Goal: Navigation & Orientation: Find specific page/section

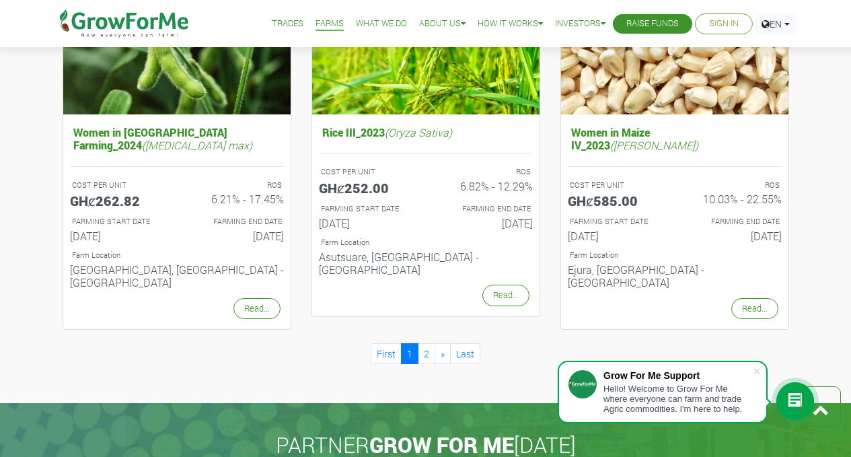
scroll to position [1367, 0]
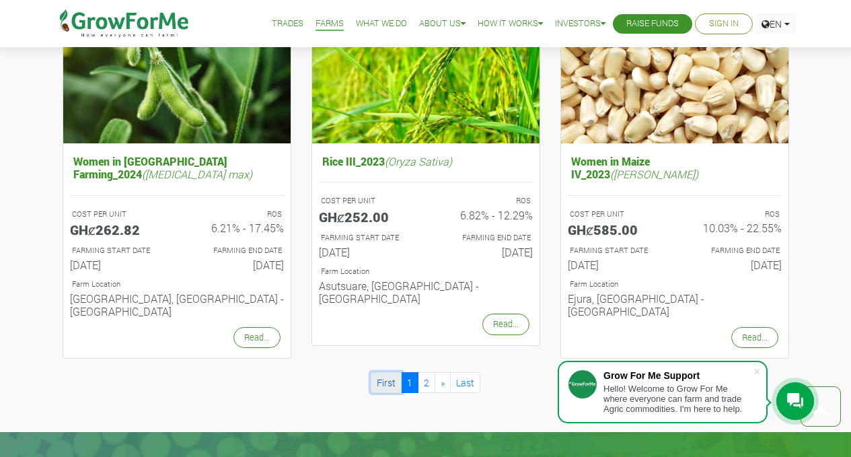
click at [395, 372] on link "First" at bounding box center [386, 382] width 31 height 21
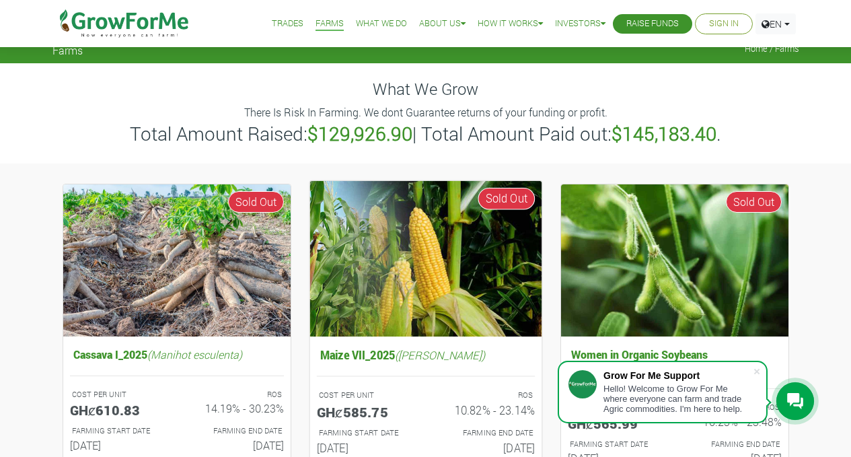
scroll to position [8, 0]
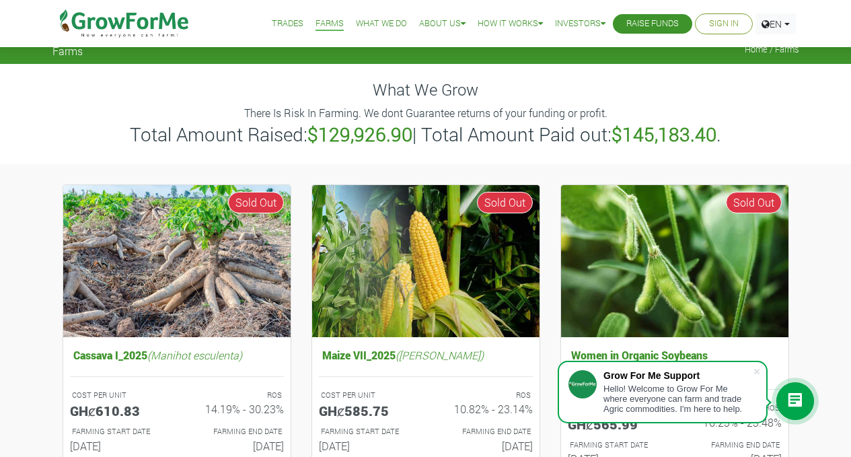
click at [279, 25] on link "Trades" at bounding box center [288, 24] width 32 height 14
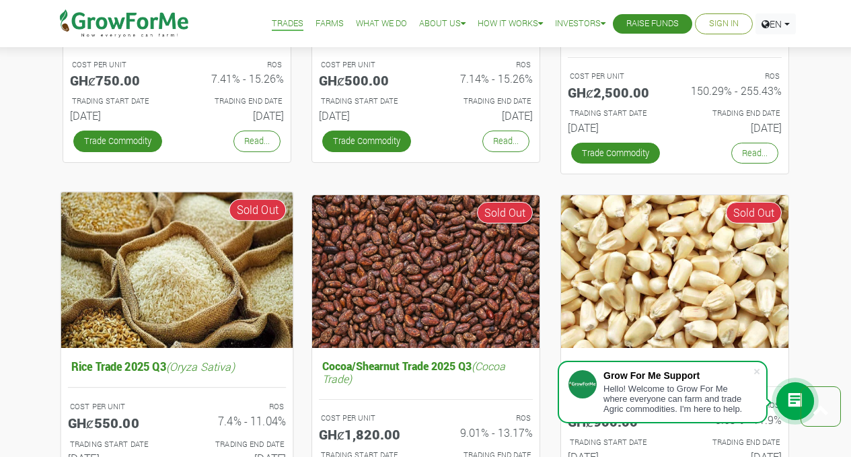
scroll to position [681, 0]
